Goal: Navigation & Orientation: Find specific page/section

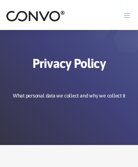
scroll to position [7433, 0]
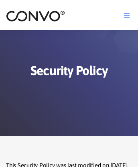
scroll to position [2875, 0]
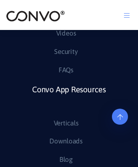
scroll to position [7433, 0]
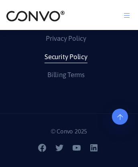
click at [66, 64] on link "Security Policy" at bounding box center [65, 57] width 43 height 13
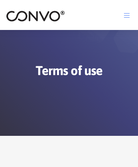
scroll to position [8623, 0]
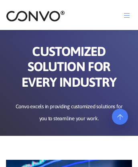
scroll to position [3182, 0]
